Goal: Task Accomplishment & Management: Manage account settings

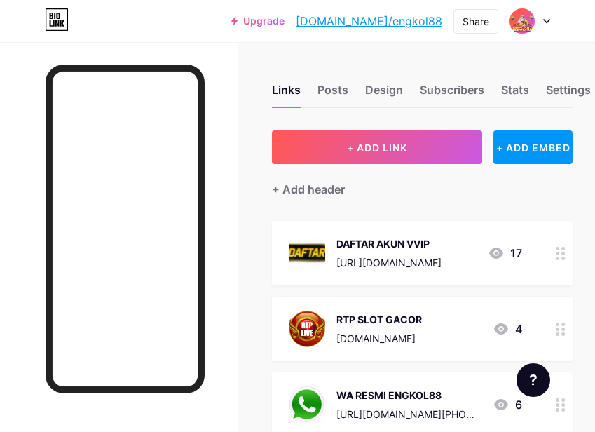
click at [392, 245] on div "DAFTAR AKUN VVIP" at bounding box center [388, 243] width 105 height 15
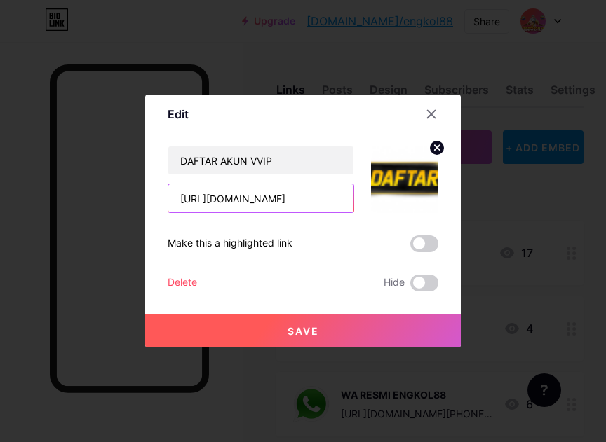
drag, startPoint x: 217, startPoint y: 200, endPoint x: 294, endPoint y: 205, distance: 77.9
click at [294, 205] on input "https://9engkol88.space/" at bounding box center [260, 198] width 185 height 28
paste input "it"
type input "[URL][DOMAIN_NAME]"
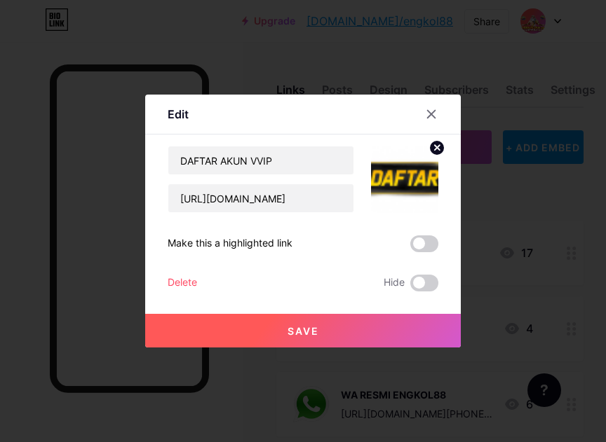
click at [325, 332] on button "Save" at bounding box center [302, 331] width 315 height 34
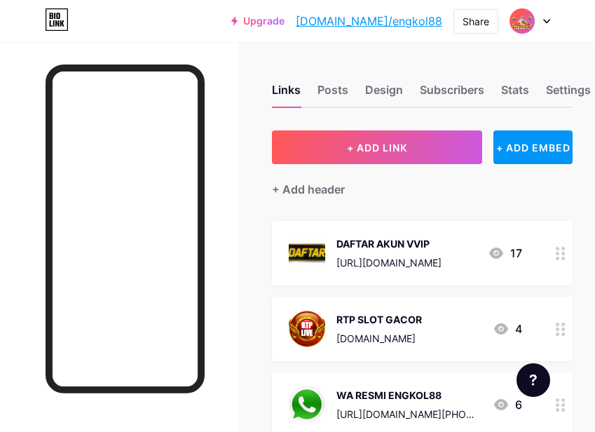
click at [521, 18] on img at bounding box center [522, 21] width 22 height 22
click at [566, 261] on div at bounding box center [561, 253] width 24 height 64
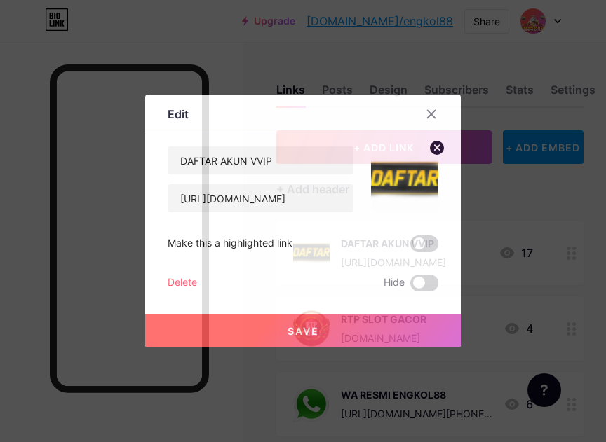
drag, startPoint x: 163, startPoint y: 240, endPoint x: 292, endPoint y: 246, distance: 129.8
click at [292, 246] on div "Edit Content YouTube Play YouTube video without leaving your page. ADD Vimeo Pl…" at bounding box center [302, 221] width 315 height 253
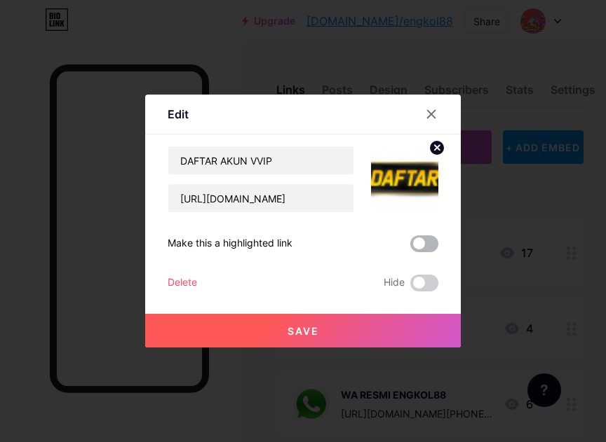
click at [418, 248] on span at bounding box center [424, 243] width 28 height 17
click at [410, 247] on input "checkbox" at bounding box center [410, 247] width 0 height 0
click at [425, 112] on div at bounding box center [430, 114] width 25 height 25
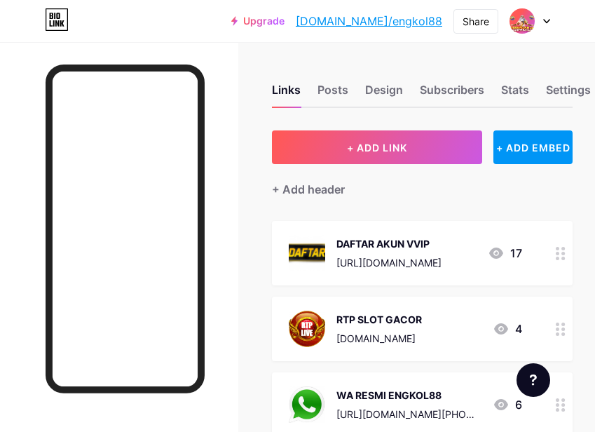
click at [474, 330] on div "RTP SLOT GACOR [DOMAIN_NAME] 4" at bounding box center [405, 328] width 233 height 36
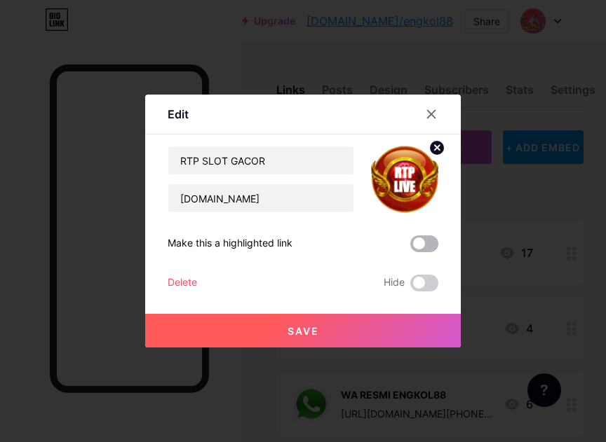
click at [420, 244] on span at bounding box center [424, 243] width 28 height 17
click at [410, 247] on input "checkbox" at bounding box center [410, 247] width 0 height 0
click at [426, 120] on div at bounding box center [430, 114] width 25 height 25
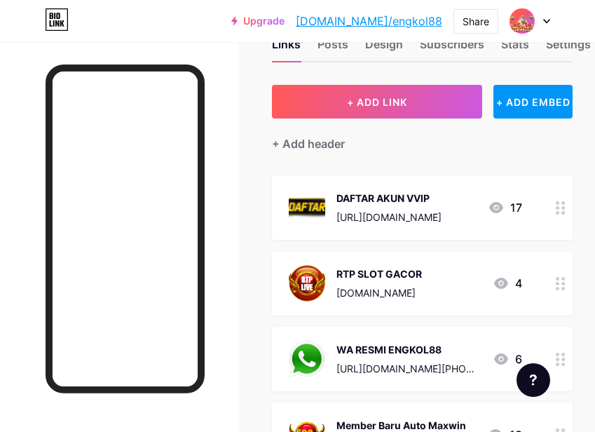
scroll to position [70, 0]
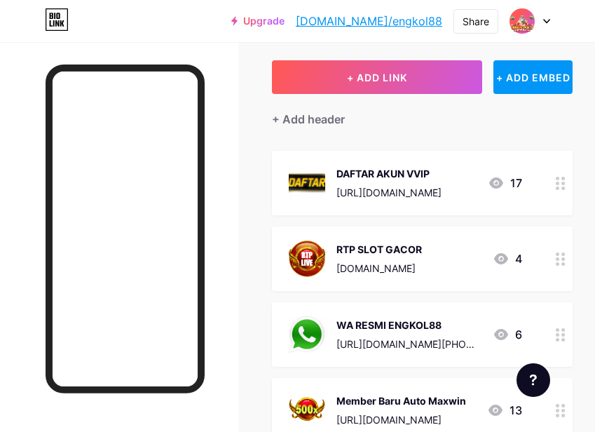
click at [473, 321] on div "WA RESMI ENGKOL88" at bounding box center [408, 324] width 145 height 15
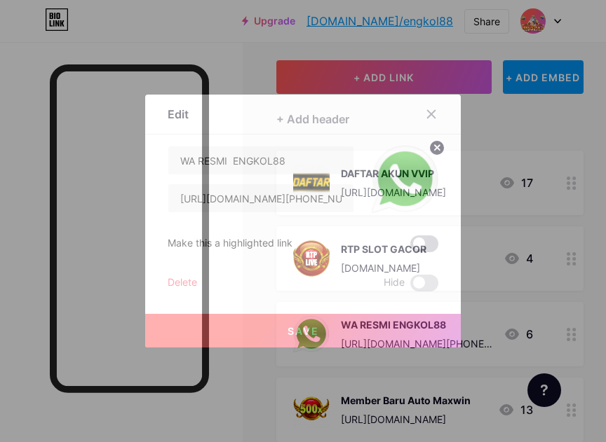
click at [425, 239] on span at bounding box center [424, 243] width 28 height 17
click at [410, 247] on input "checkbox" at bounding box center [410, 247] width 0 height 0
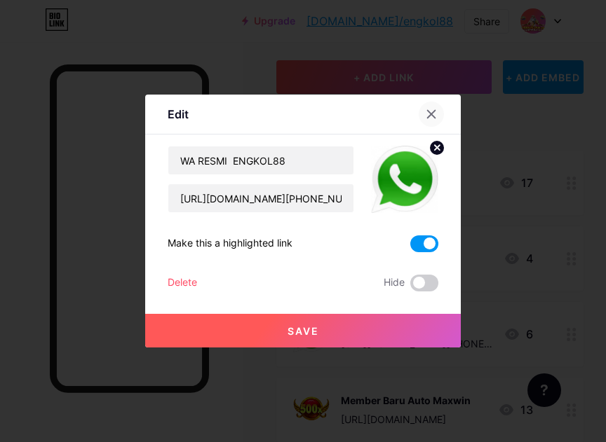
click at [435, 111] on icon at bounding box center [432, 115] width 8 height 8
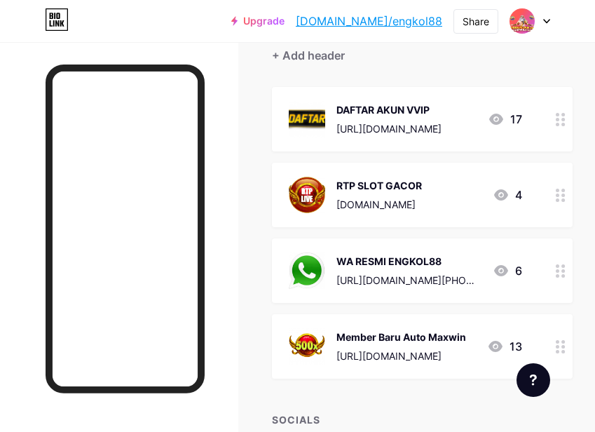
scroll to position [210, 0]
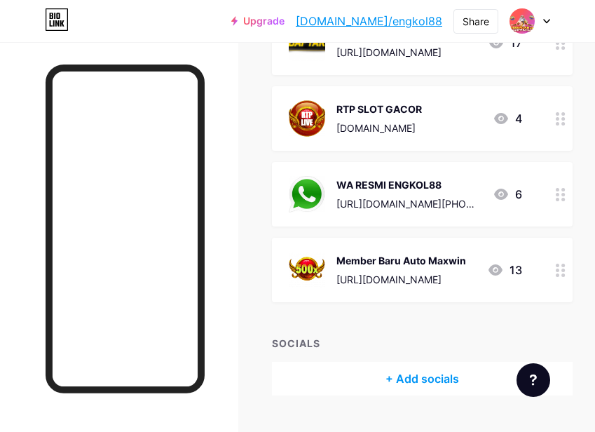
click at [464, 269] on div "Member Baru Auto Maxwin [URL][DOMAIN_NAME]" at bounding box center [401, 270] width 130 height 36
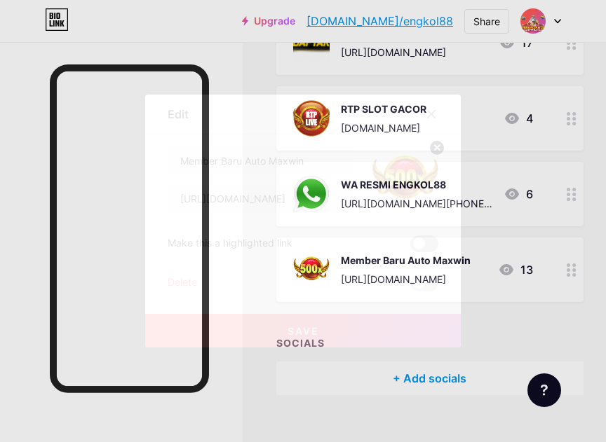
click at [417, 238] on span at bounding box center [424, 243] width 28 height 17
click at [410, 247] on input "checkbox" at bounding box center [410, 247] width 0 height 0
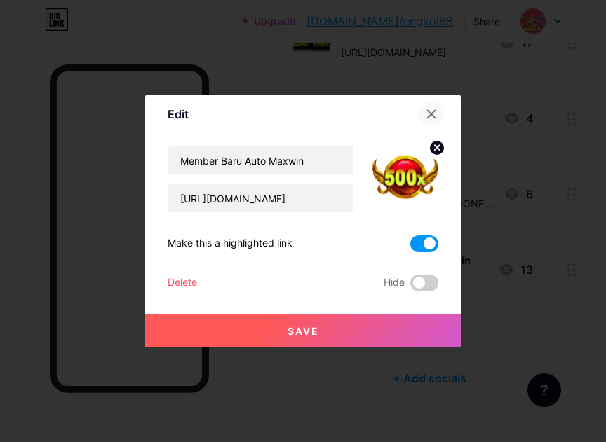
click at [430, 116] on icon at bounding box center [430, 114] width 11 height 11
